Goal: Task Accomplishment & Management: Manage account settings

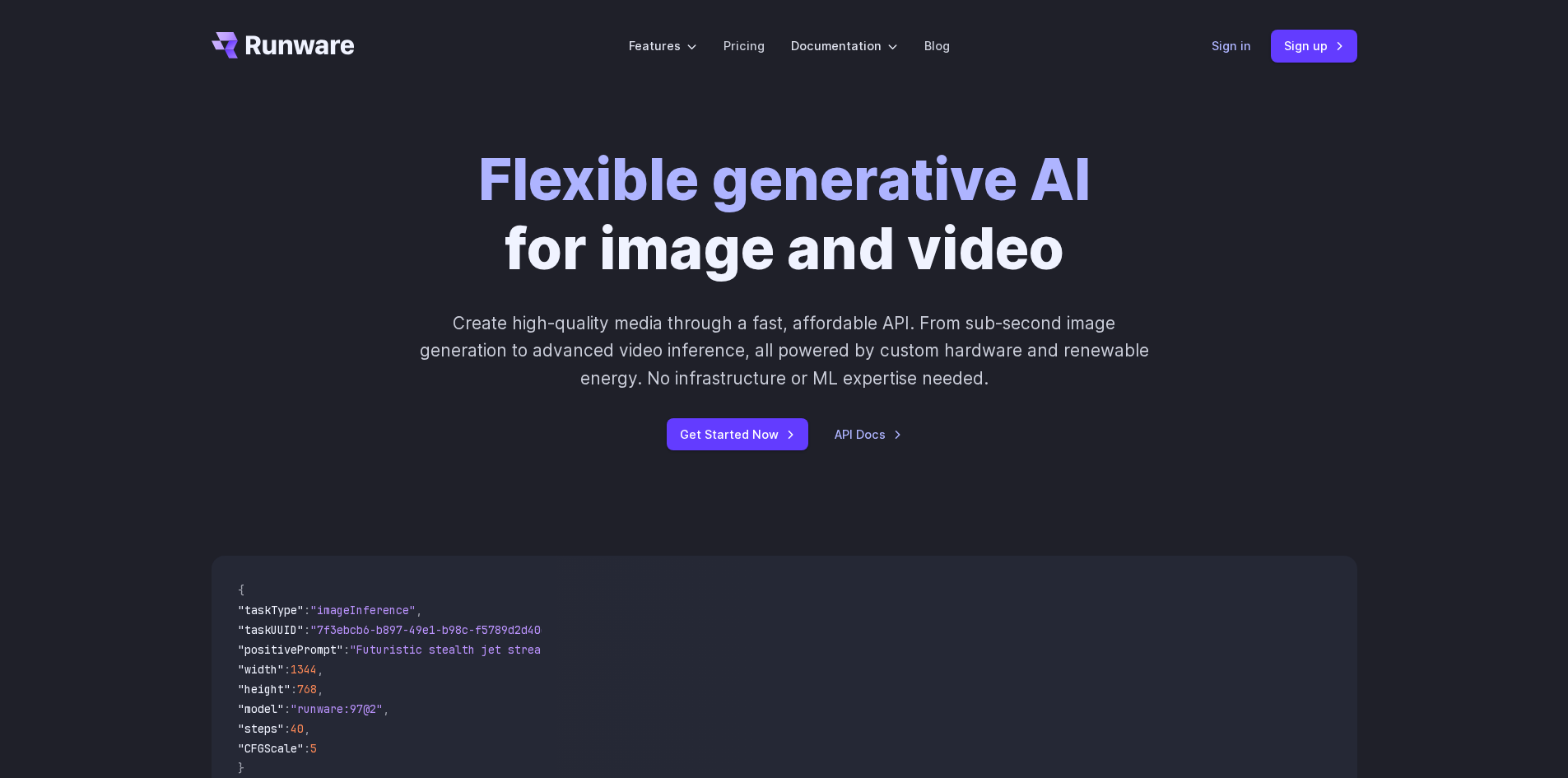
click at [1235, 46] on link "Sign in" at bounding box center [1231, 46] width 39 height 19
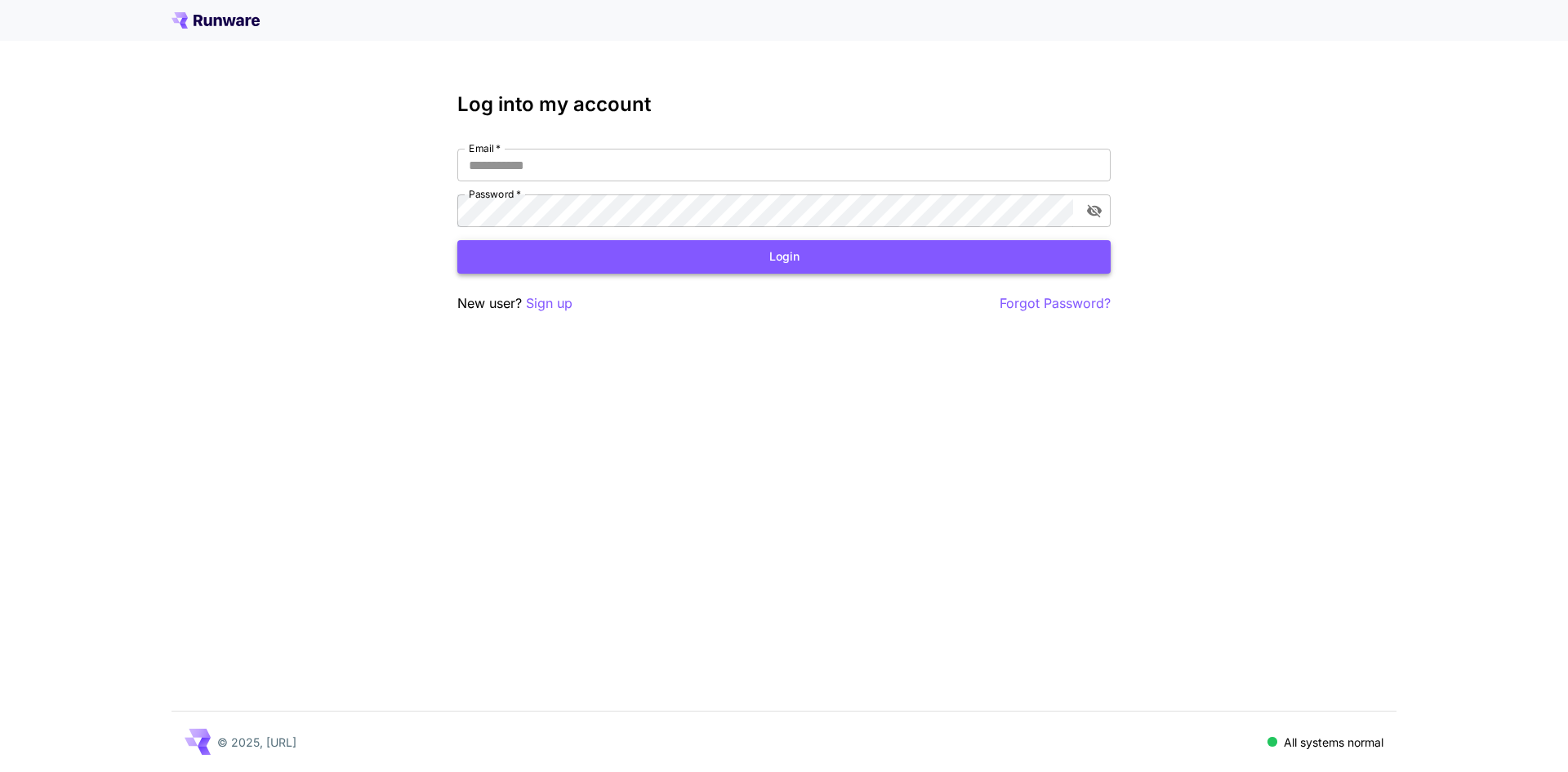
type input "**********"
click at [678, 266] on button "Login" at bounding box center [784, 256] width 654 height 33
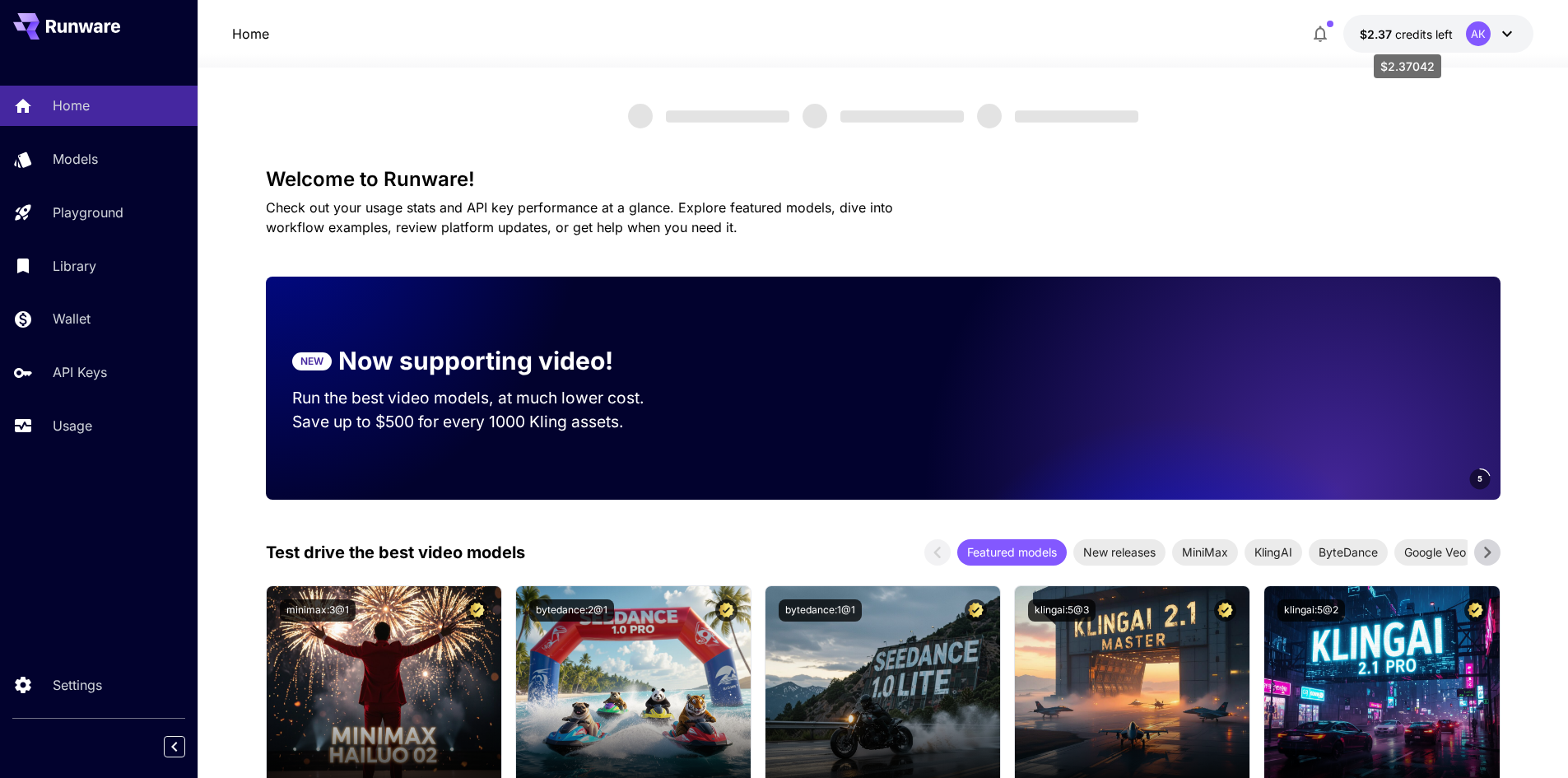
click at [1419, 37] on span "credits left" at bounding box center [1424, 34] width 58 height 14
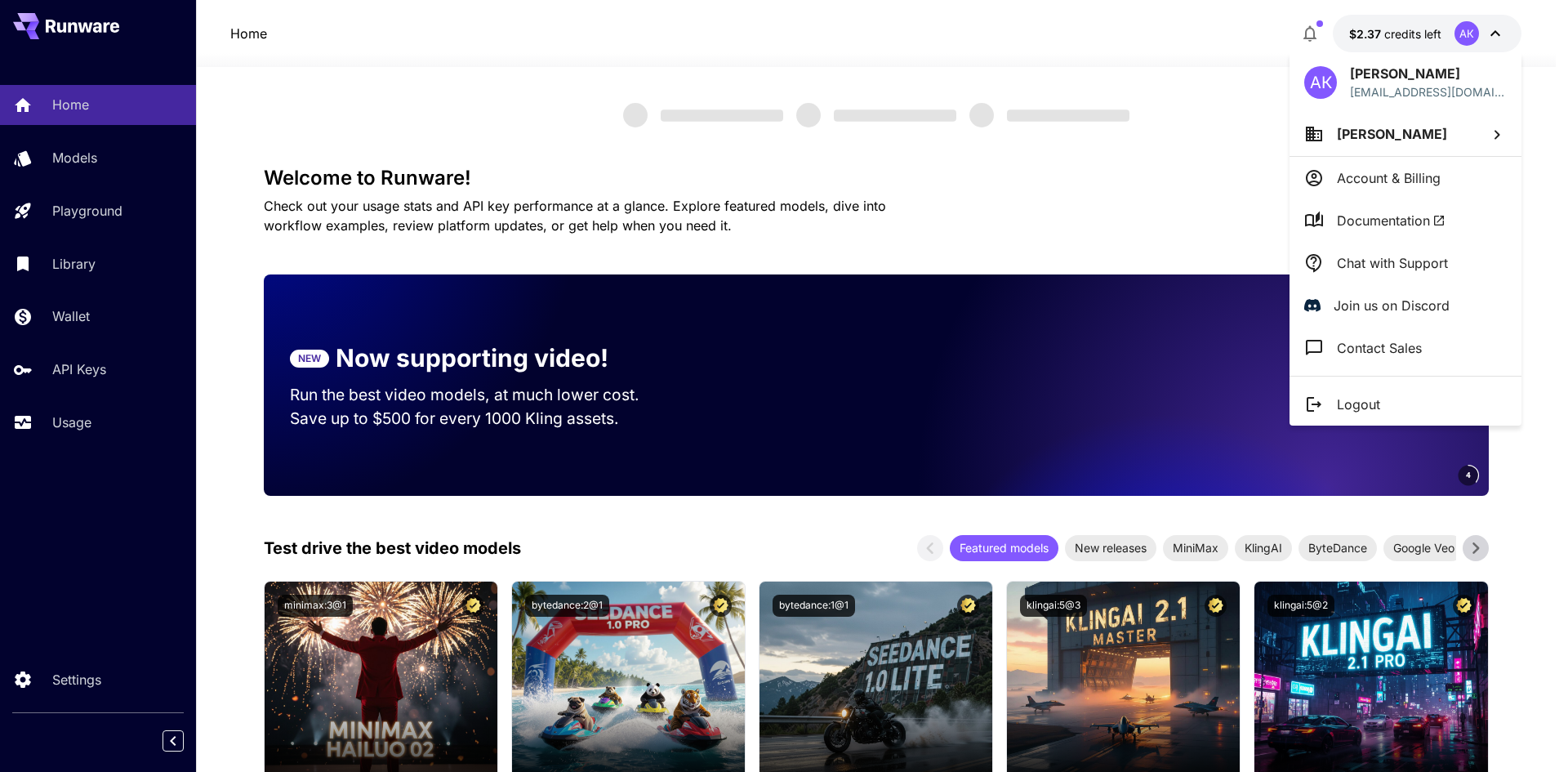
click at [1398, 168] on p "Account & Billing" at bounding box center [1388, 178] width 104 height 20
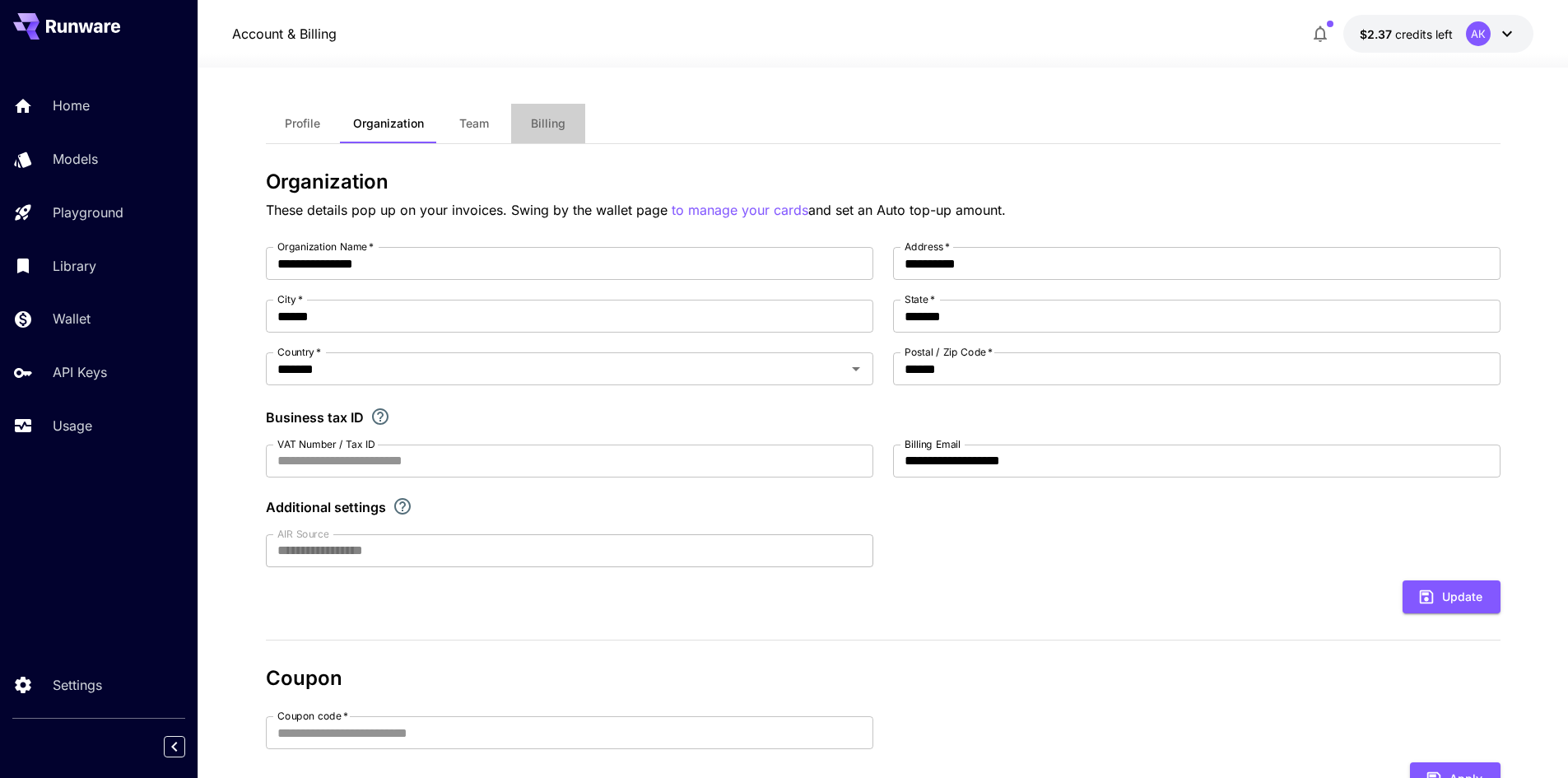
click at [555, 133] on button "Billing" at bounding box center [548, 123] width 74 height 39
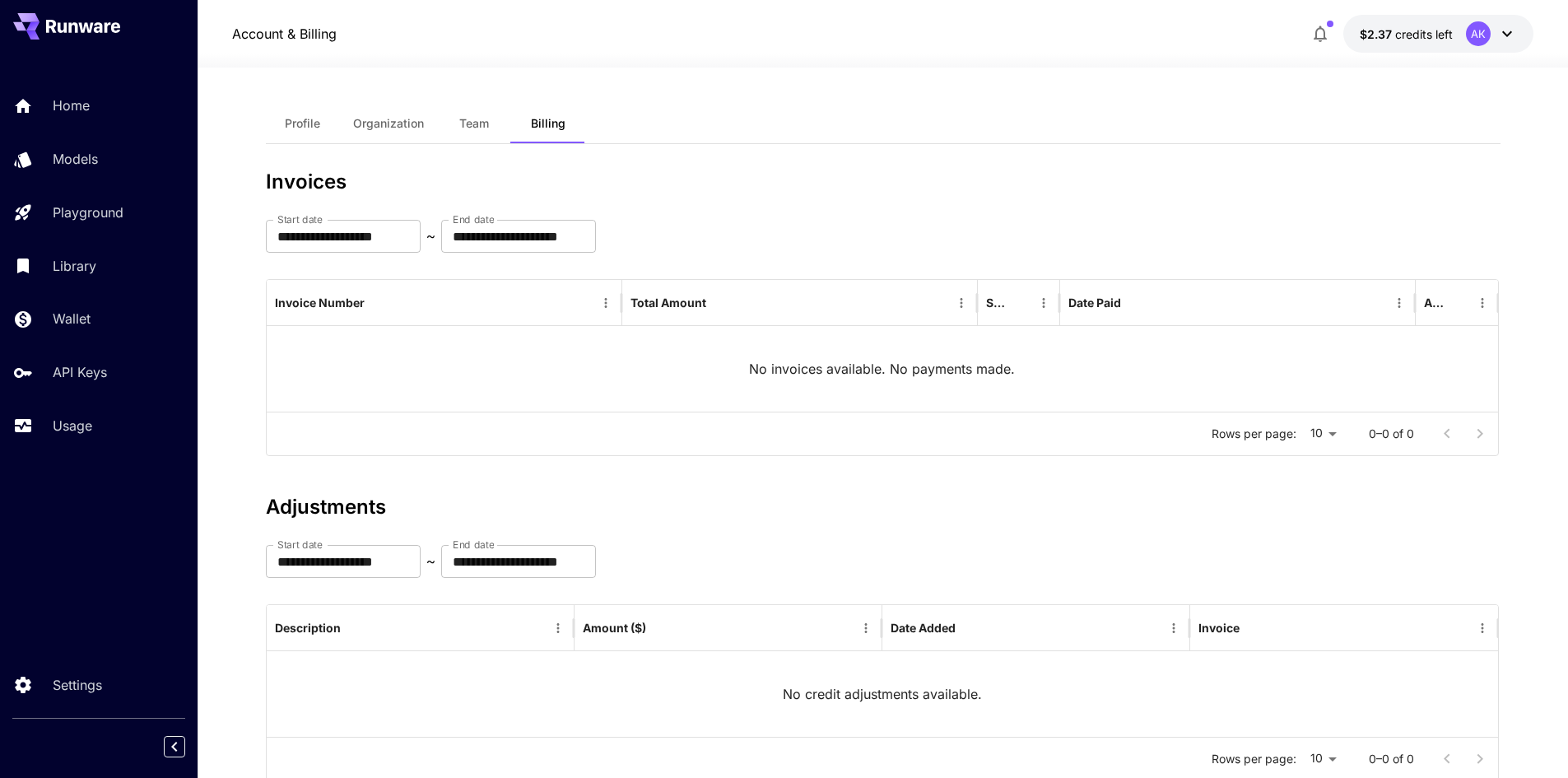
click at [382, 119] on span "Organization" at bounding box center [389, 123] width 71 height 14
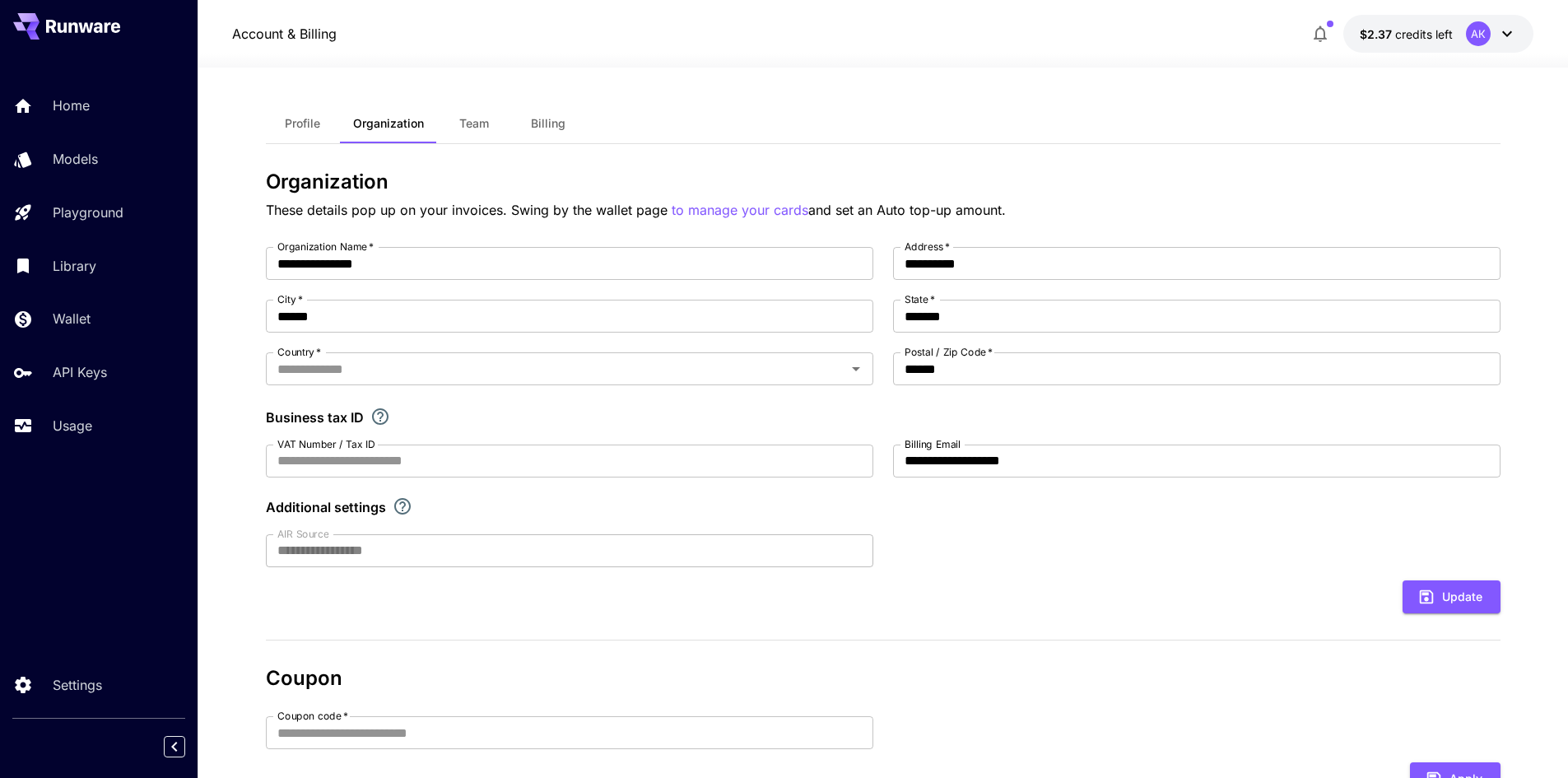
type input "*******"
click at [65, 312] on p "Wallet" at bounding box center [74, 319] width 38 height 20
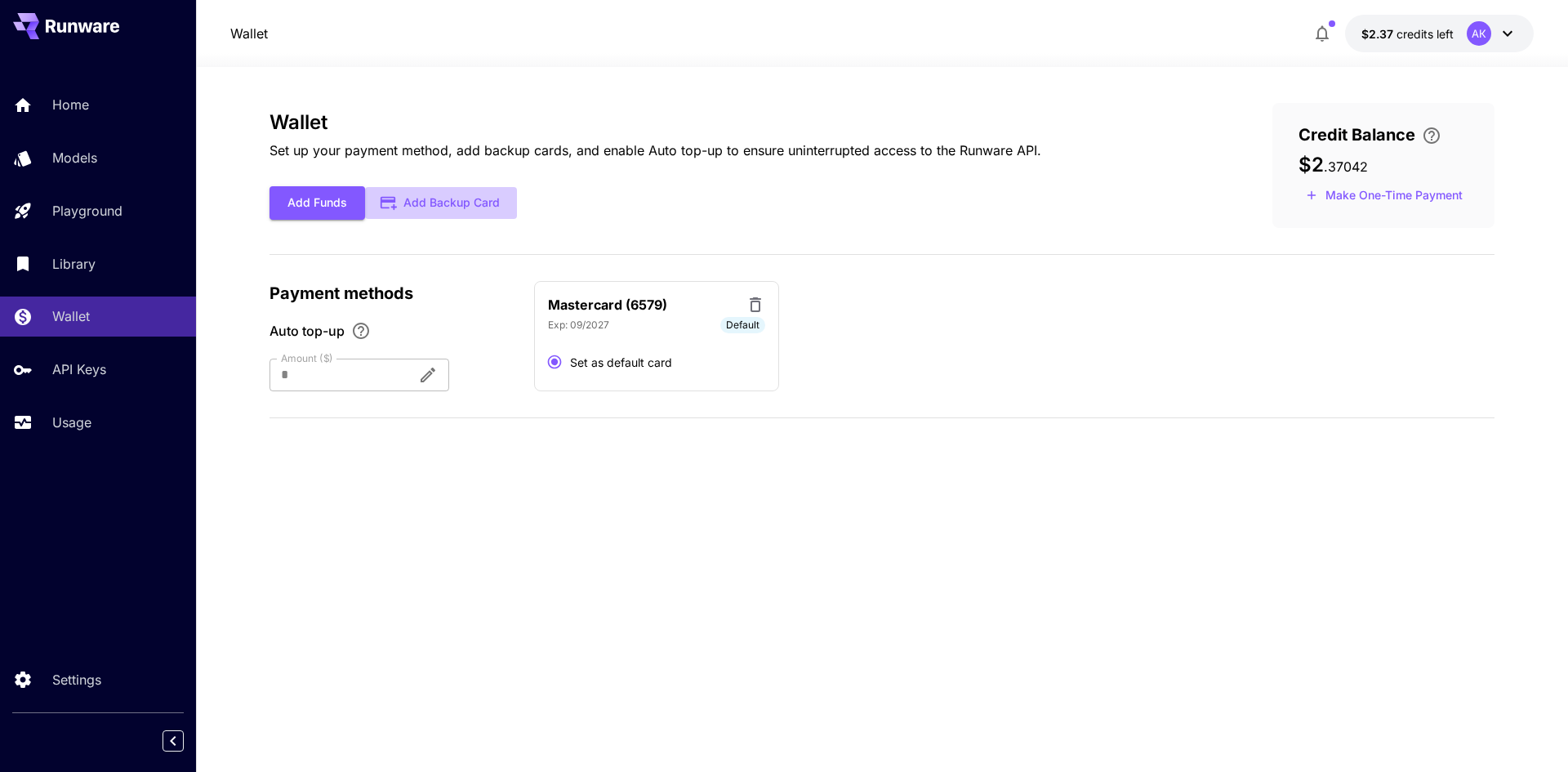
click at [435, 204] on button "Add Backup Card" at bounding box center [440, 203] width 152 height 32
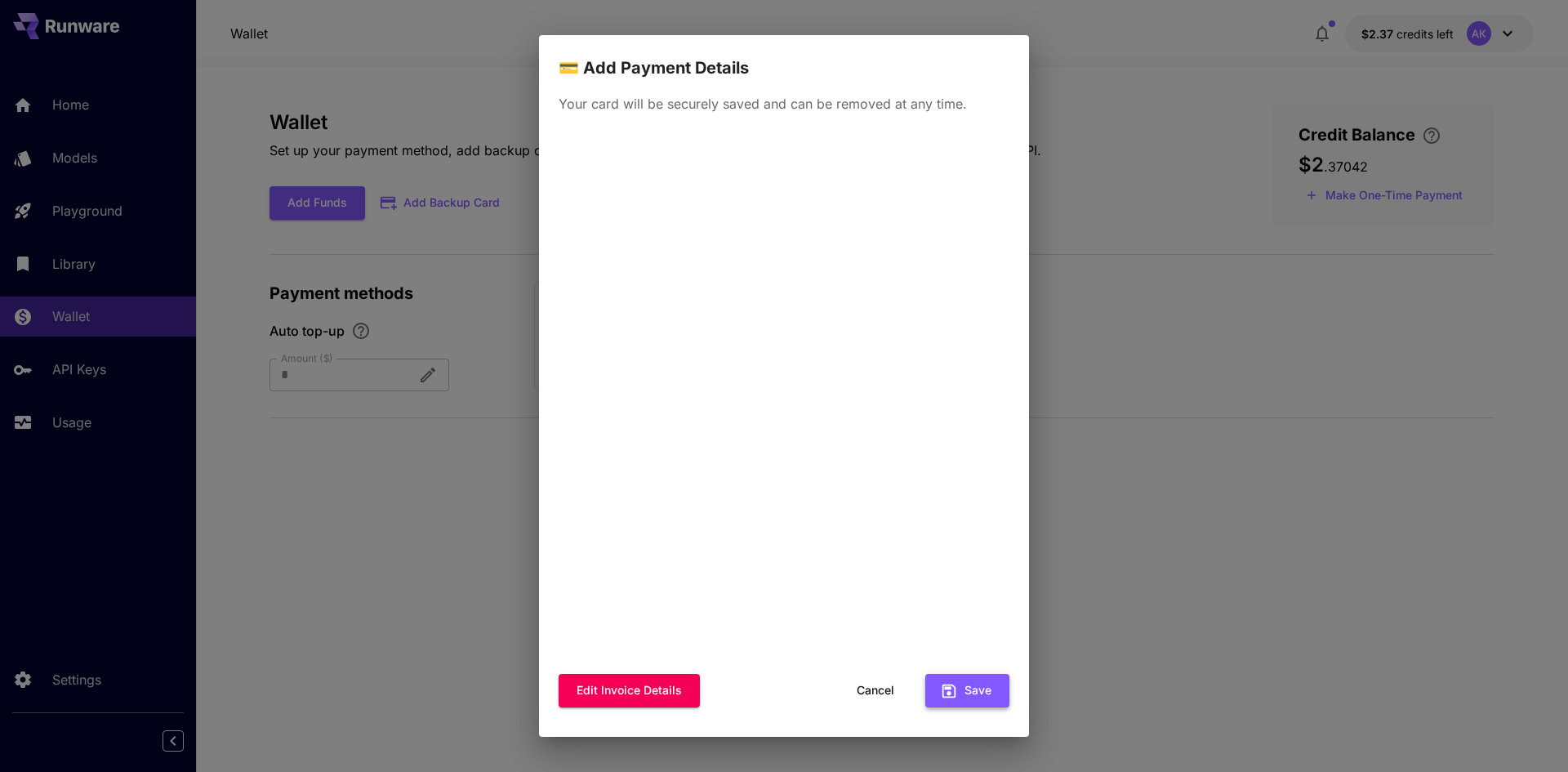
click at [974, 689] on button "Save" at bounding box center [967, 690] width 84 height 33
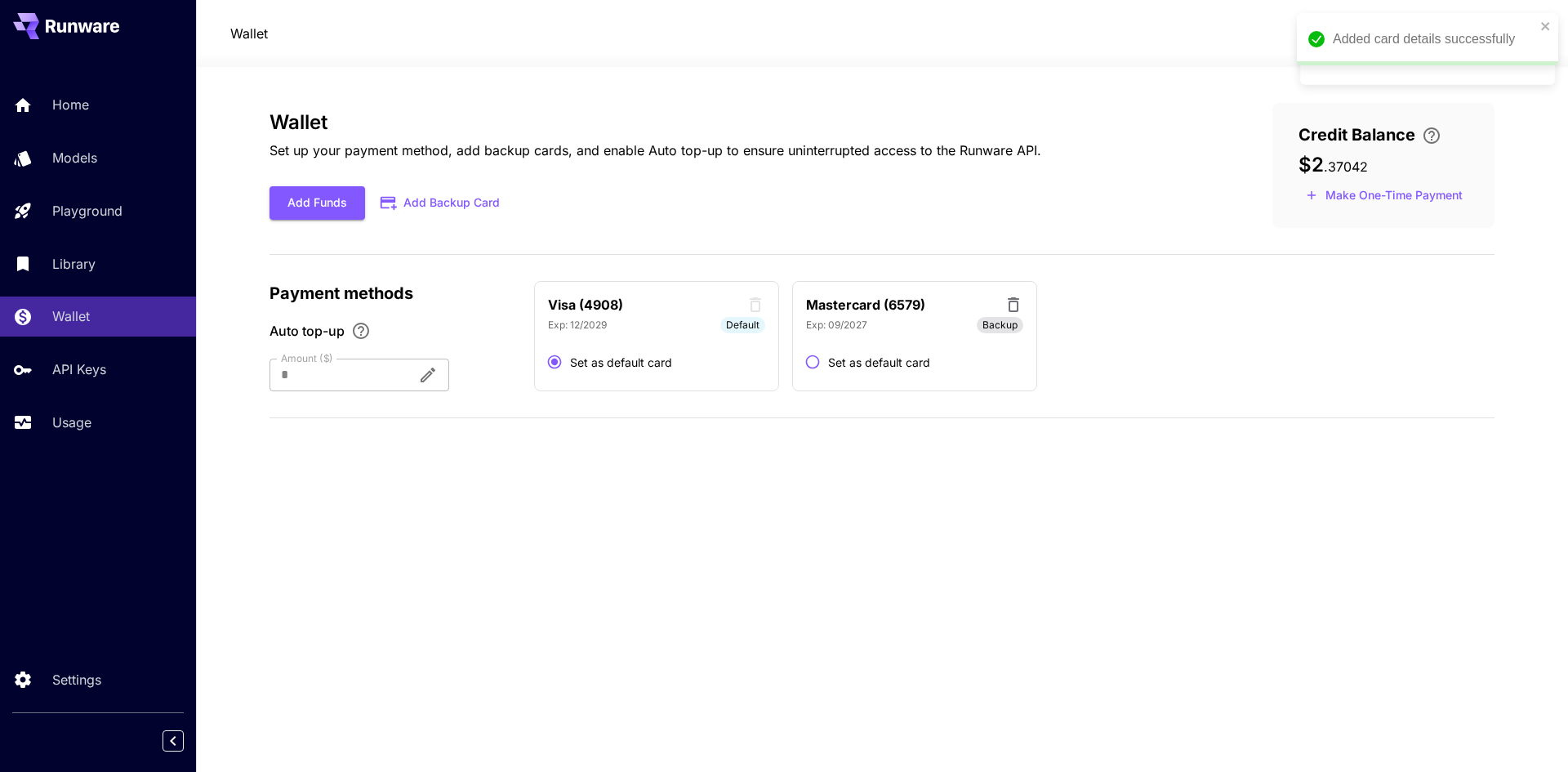
click at [1149, 504] on div "Wallet Set up your payment method, add backup cards, and enable Auto top-up to …" at bounding box center [882, 419] width 1225 height 633
click at [1545, 25] on icon "close" at bounding box center [1545, 26] width 9 height 9
click at [1550, 94] on section "Wallet Set up your payment method, add backup cards, and enable Auto top-up to …" at bounding box center [882, 419] width 1372 height 705
click at [1544, 25] on icon "close" at bounding box center [1545, 26] width 9 height 9
click at [1323, 39] on icon "button" at bounding box center [1322, 33] width 13 height 16
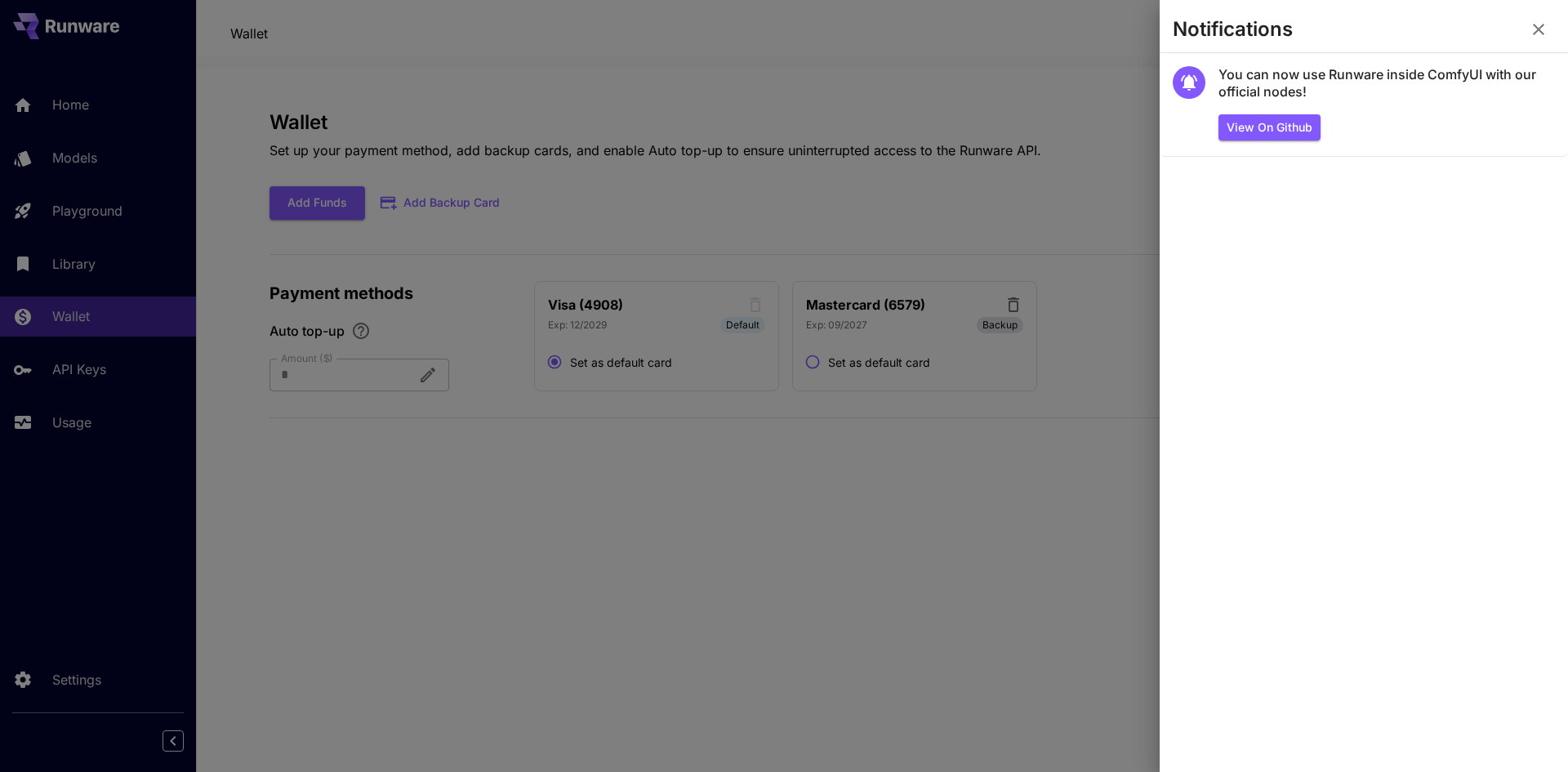
click at [950, 88] on div at bounding box center [784, 386] width 1568 height 772
